Goal: Transaction & Acquisition: Subscribe to service/newsletter

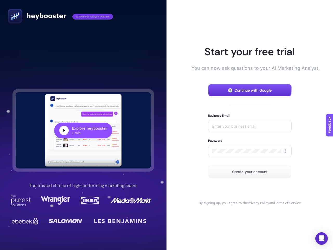
click at [167, 125] on article "Start your free trial You can now ask questions to your AI Marketing Analyst. C…" at bounding box center [250, 125] width 167 height 250
click at [83, 130] on div "Explore heybooster" at bounding box center [89, 128] width 35 height 5
click at [250, 90] on span "Continue with Google" at bounding box center [252, 90] width 37 height 4
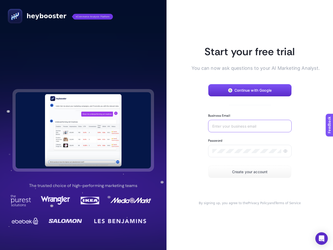
click at [250, 126] on input "Business Email" at bounding box center [249, 126] width 75 height 4
click at [285, 151] on icon at bounding box center [285, 151] width 4 height 4
click at [250, 172] on span "Create your account" at bounding box center [250, 172] width 36 height 4
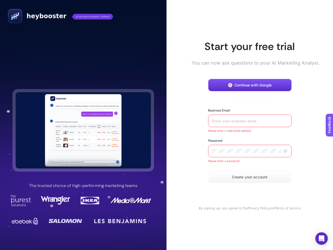
click at [322, 238] on icon "Open Intercom Messenger" at bounding box center [321, 238] width 5 height 6
